Goal: Task Accomplishment & Management: Manage account settings

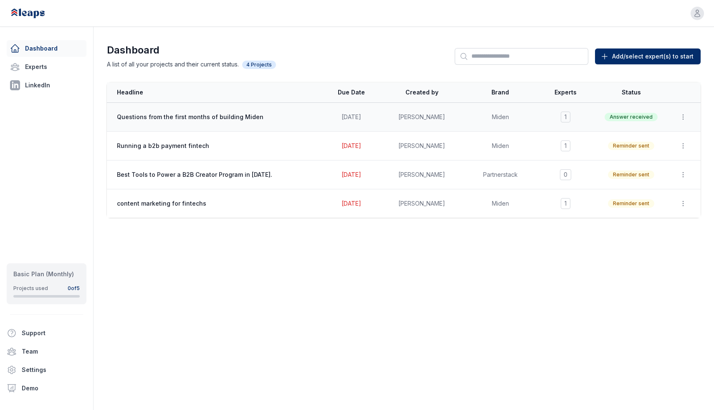
click at [220, 113] on span "Questions from the first months of building Miden" at bounding box center [200, 117] width 167 height 8
click at [218, 118] on span "Questions from the first months of building Miden" at bounding box center [200, 117] width 167 height 8
click at [172, 117] on span "Questions from the first months of building Miden" at bounding box center [200, 117] width 167 height 8
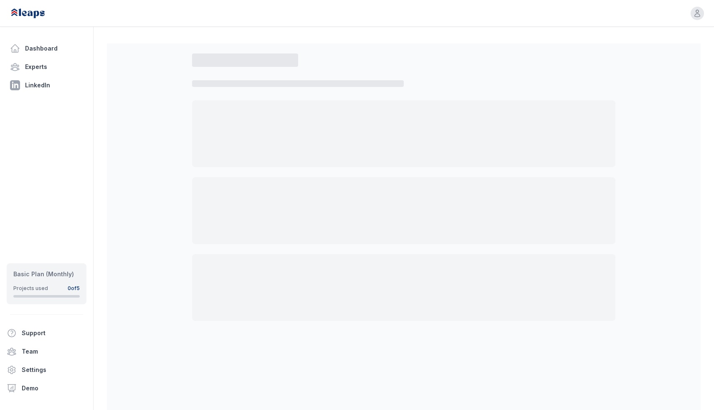
click at [202, 114] on div at bounding box center [403, 133] width 423 height 67
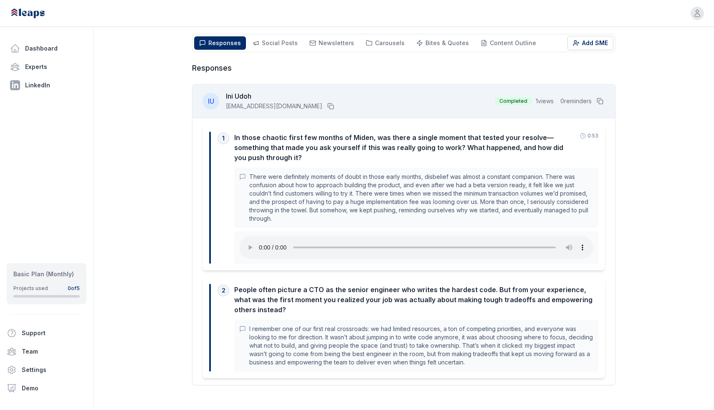
scroll to position [125, 0]
click at [457, 204] on p "There were definitely moments of doubt in those early months, disbelief was alm…" at bounding box center [421, 197] width 344 height 50
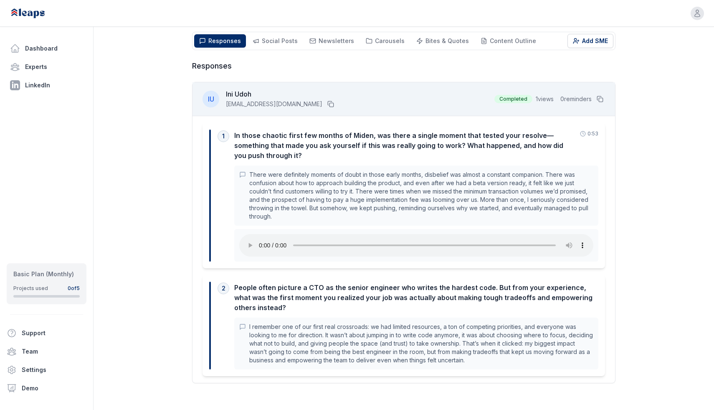
click at [474, 190] on p "There were definitely moments of doubt in those early months, disbelief was alm…" at bounding box center [421, 195] width 344 height 50
click at [397, 137] on div "In those chaotic first few months of Miden, was there a single moment that test…" at bounding box center [404, 145] width 341 height 30
click at [284, 42] on span "Social Posts" at bounding box center [280, 40] width 36 height 7
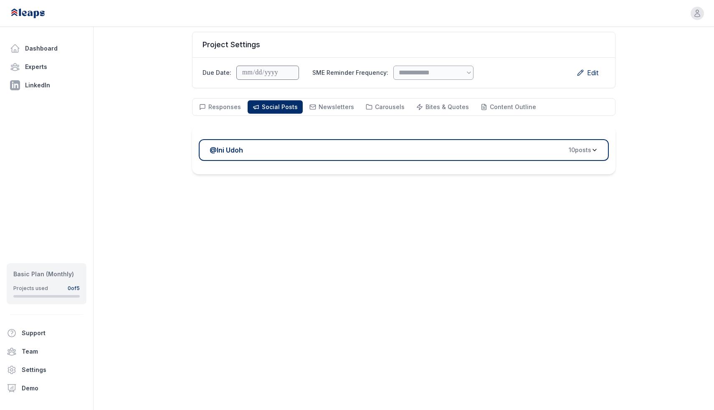
click at [579, 150] on span "10 post s" at bounding box center [580, 150] width 23 height 8
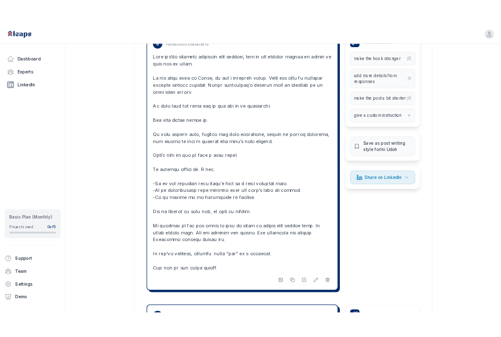
scroll to position [2274, 0]
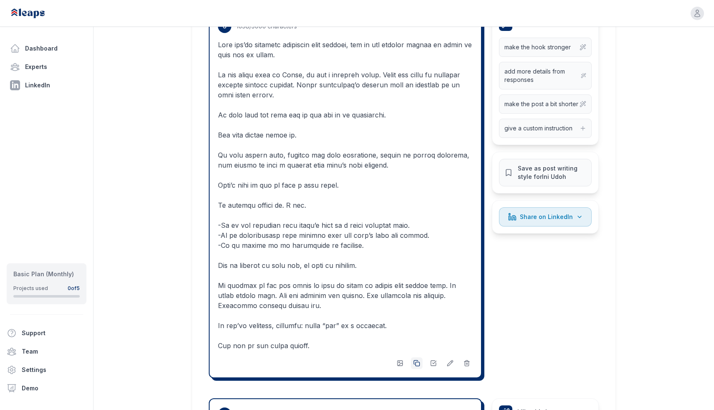
click at [419, 366] on icon at bounding box center [416, 362] width 7 height 7
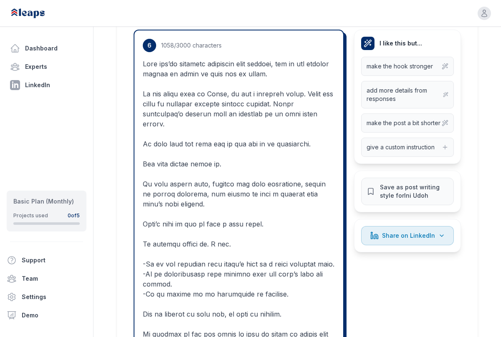
scroll to position [2566, 0]
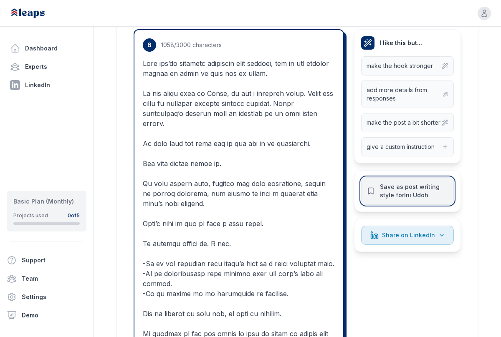
click at [374, 187] on icon at bounding box center [371, 191] width 8 height 8
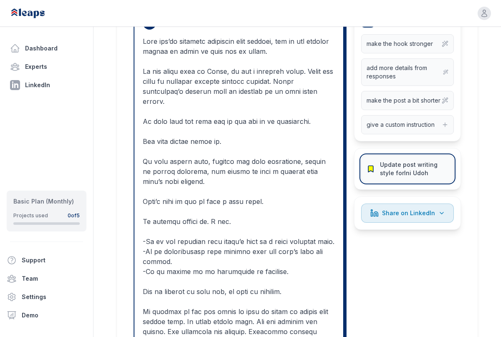
scroll to position [3052, 0]
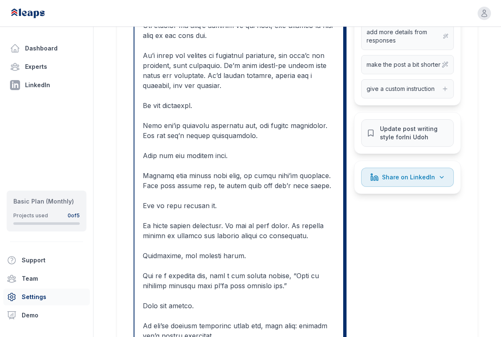
click at [25, 297] on link "Settings" at bounding box center [46, 297] width 86 height 17
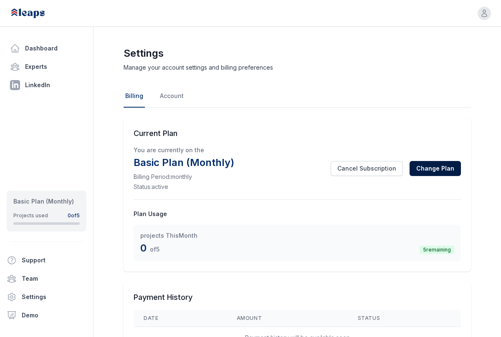
click at [443, 166] on button "Change Plan" at bounding box center [435, 168] width 51 height 15
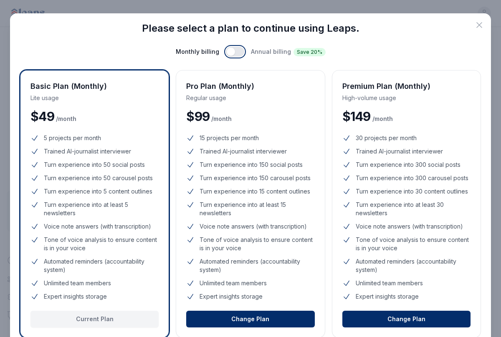
click at [234, 52] on button "button" at bounding box center [235, 52] width 18 height 10
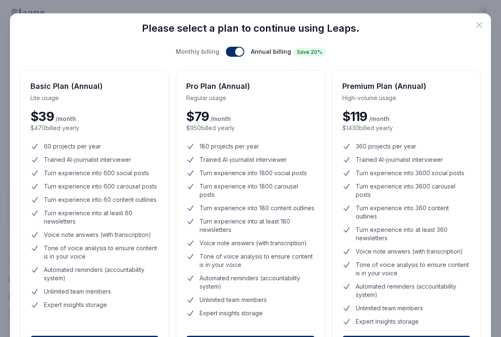
scroll to position [28, 0]
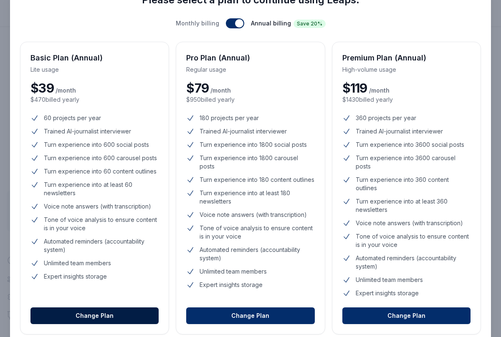
click at [95, 315] on button "Change Plan" at bounding box center [94, 316] width 128 height 17
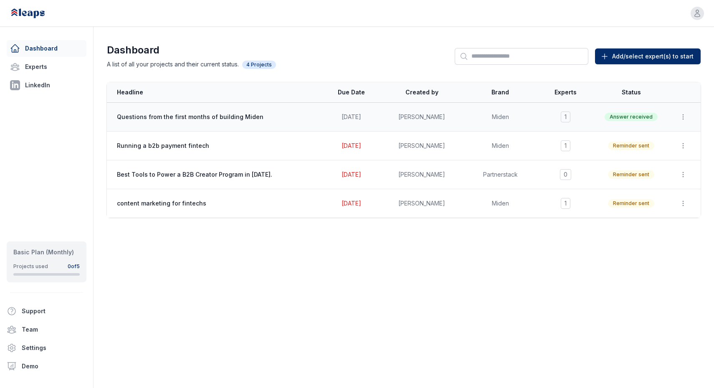
click at [202, 127] on td "Questions from the first months of building Miden" at bounding box center [213, 117] width 213 height 29
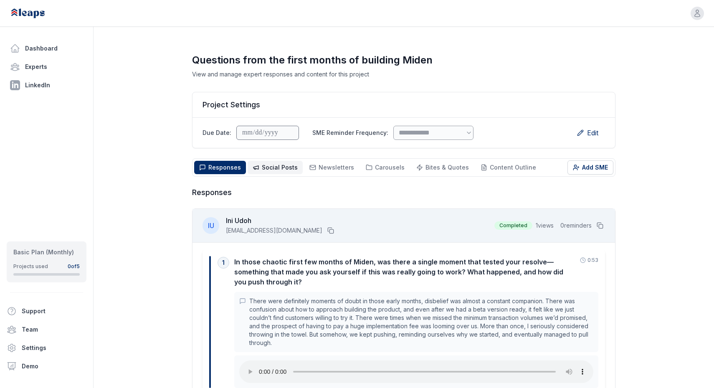
click at [276, 167] on span "Social Posts" at bounding box center [280, 167] width 36 height 7
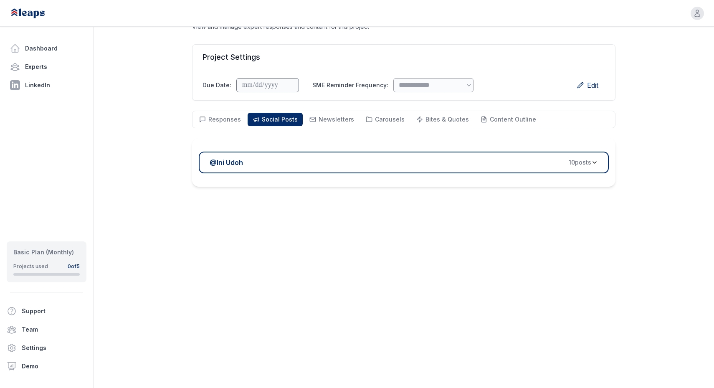
scroll to position [60, 0]
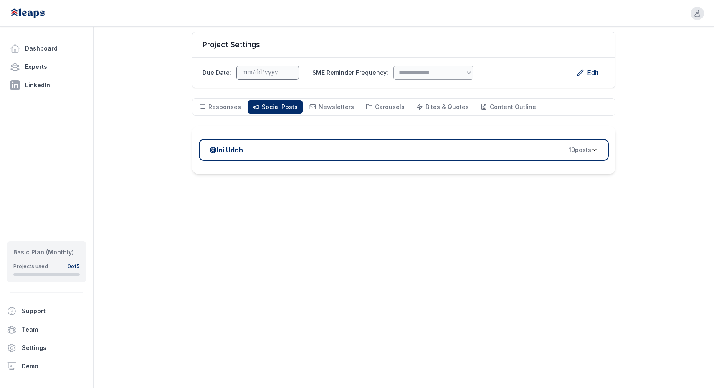
click at [586, 150] on span "10 post s" at bounding box center [580, 150] width 23 height 8
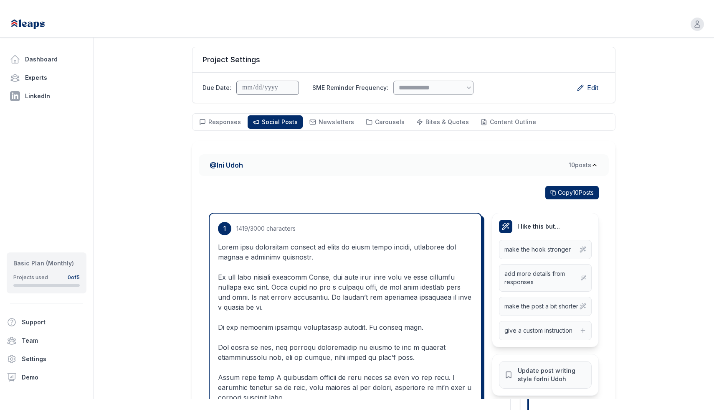
scroll to position [0, 0]
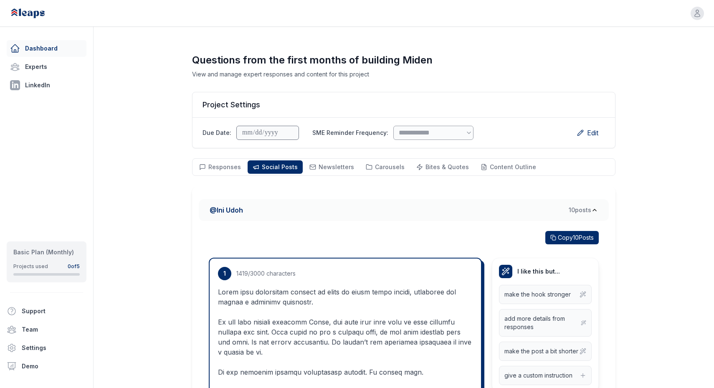
click at [40, 49] on link "Dashboard" at bounding box center [47, 48] width 80 height 17
